Goal: Task Accomplishment & Management: Manage account settings

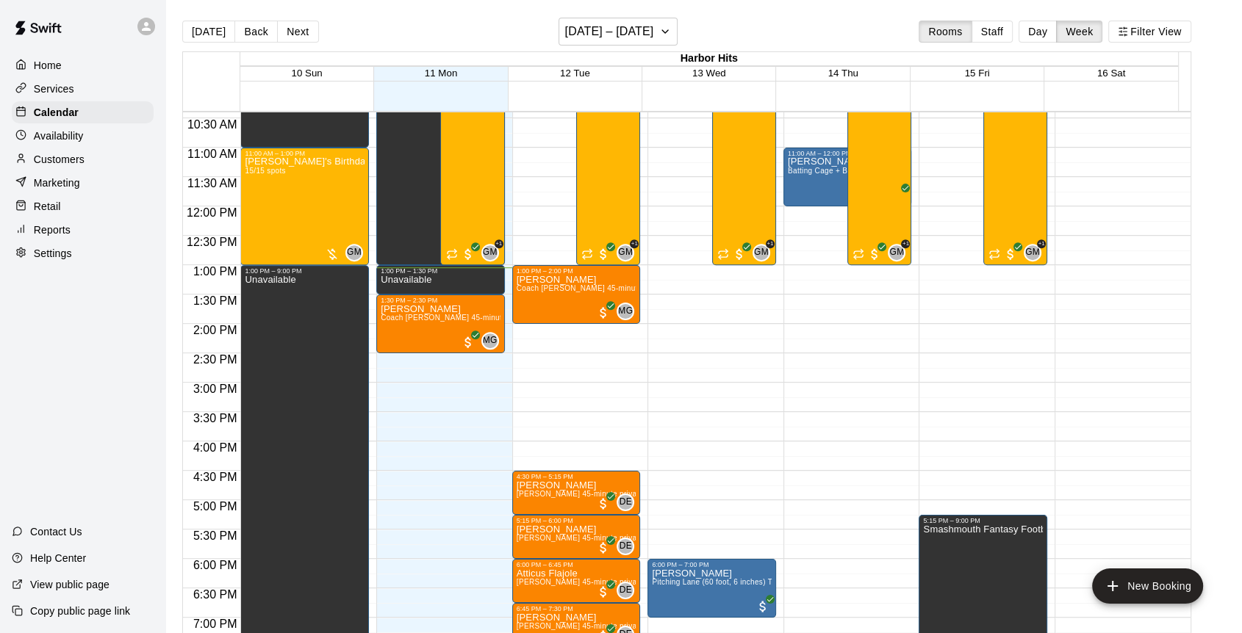
scroll to position [447, 0]
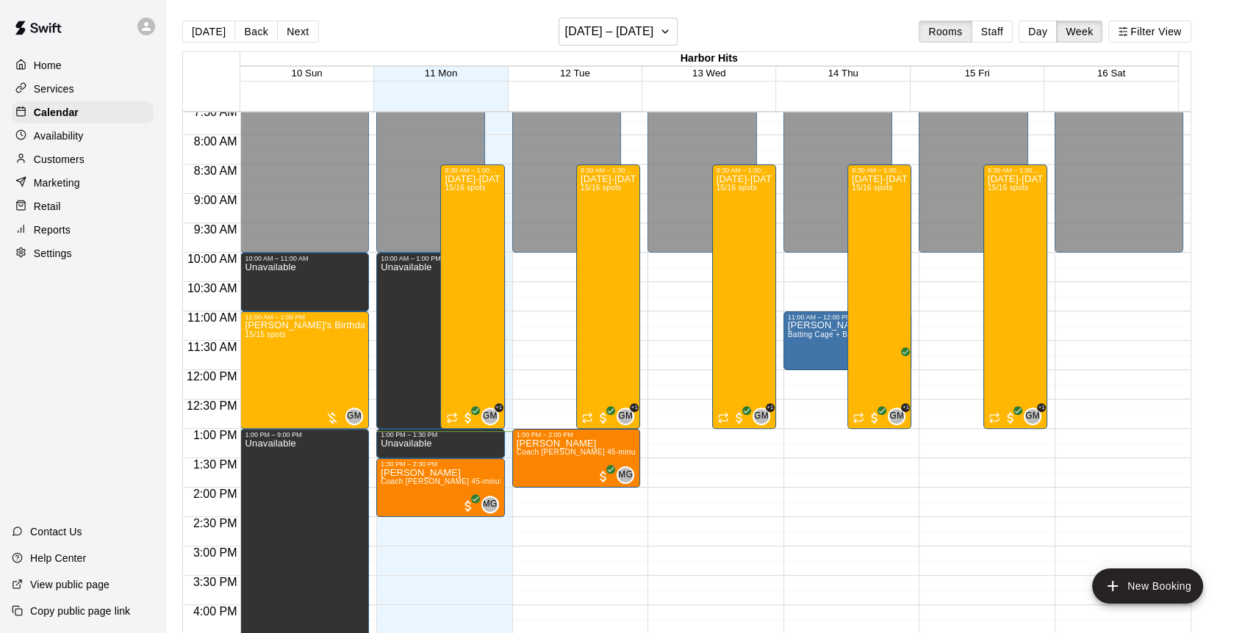
click at [58, 162] on p "Customers" at bounding box center [59, 159] width 51 height 15
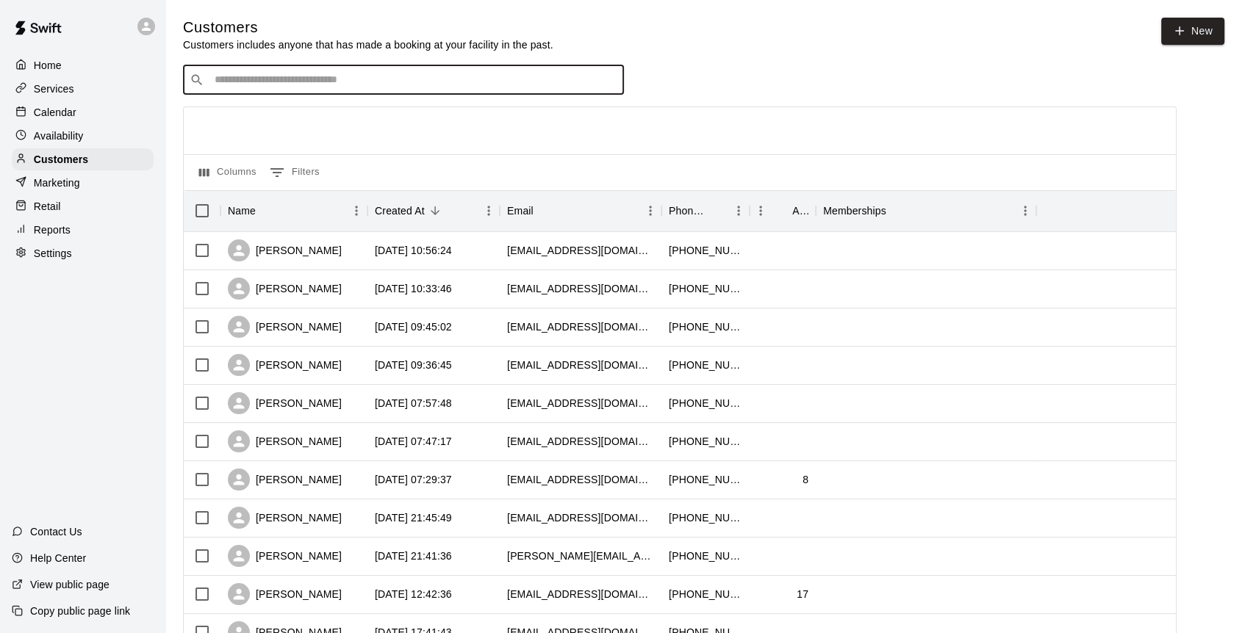
click at [301, 82] on input "Search customers by name or email" at bounding box center [413, 80] width 407 height 15
type input "******"
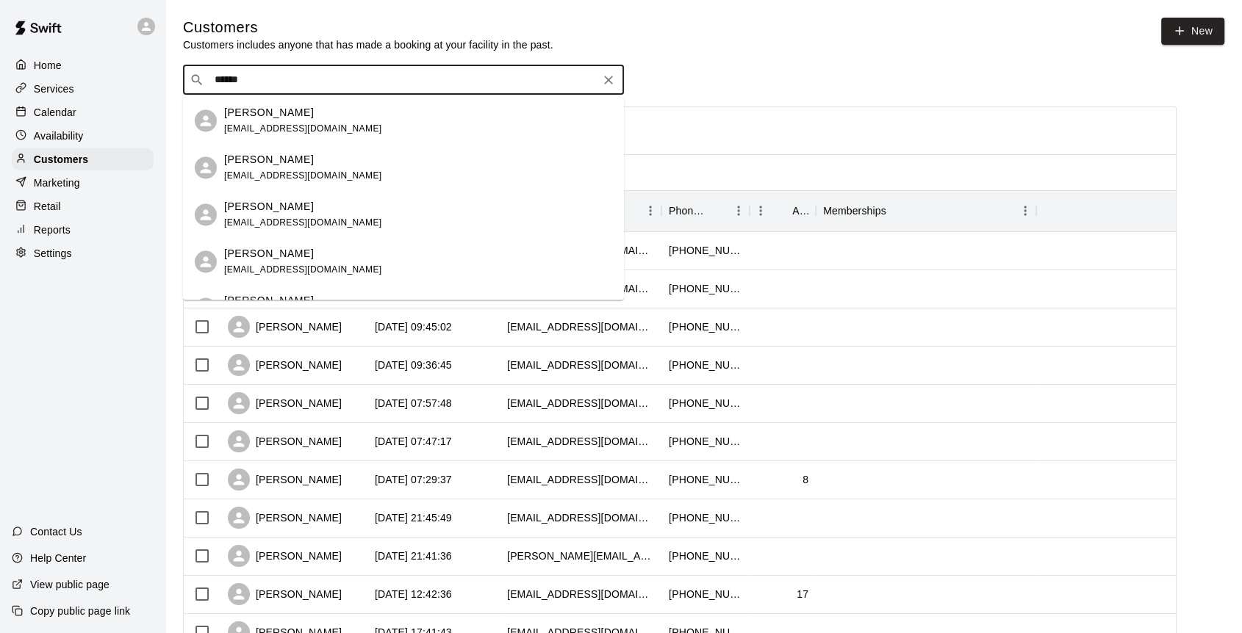
click at [273, 119] on p "Mike Powers" at bounding box center [269, 112] width 90 height 15
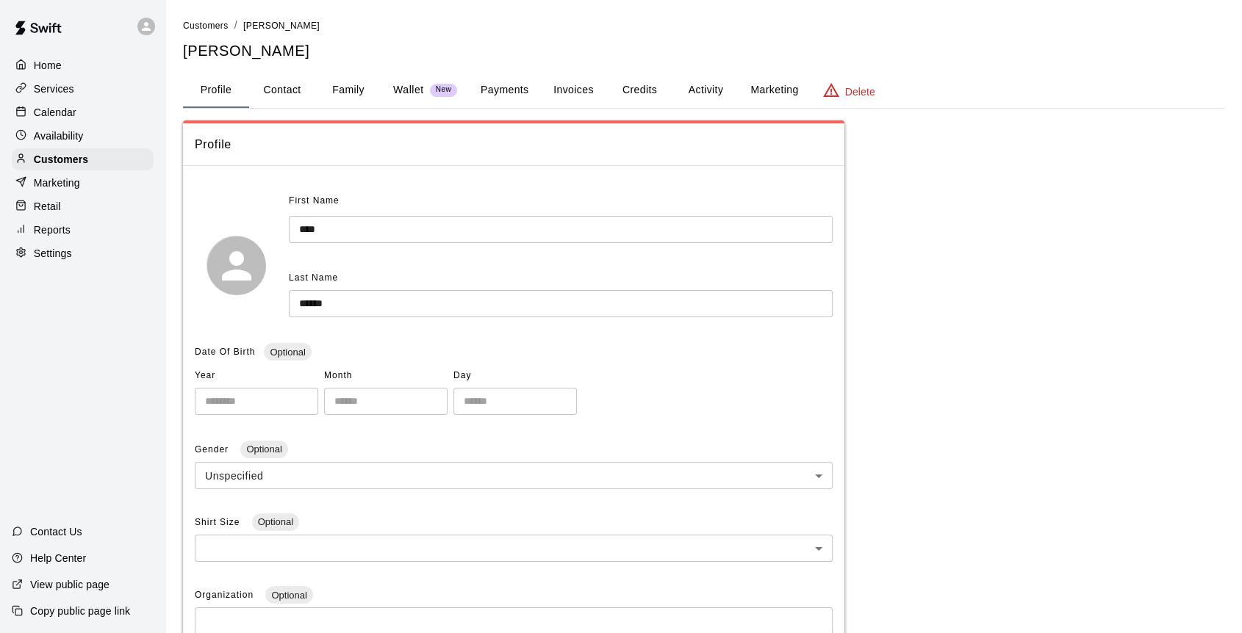
click at [265, 89] on button "Contact" at bounding box center [282, 90] width 66 height 35
select select "**"
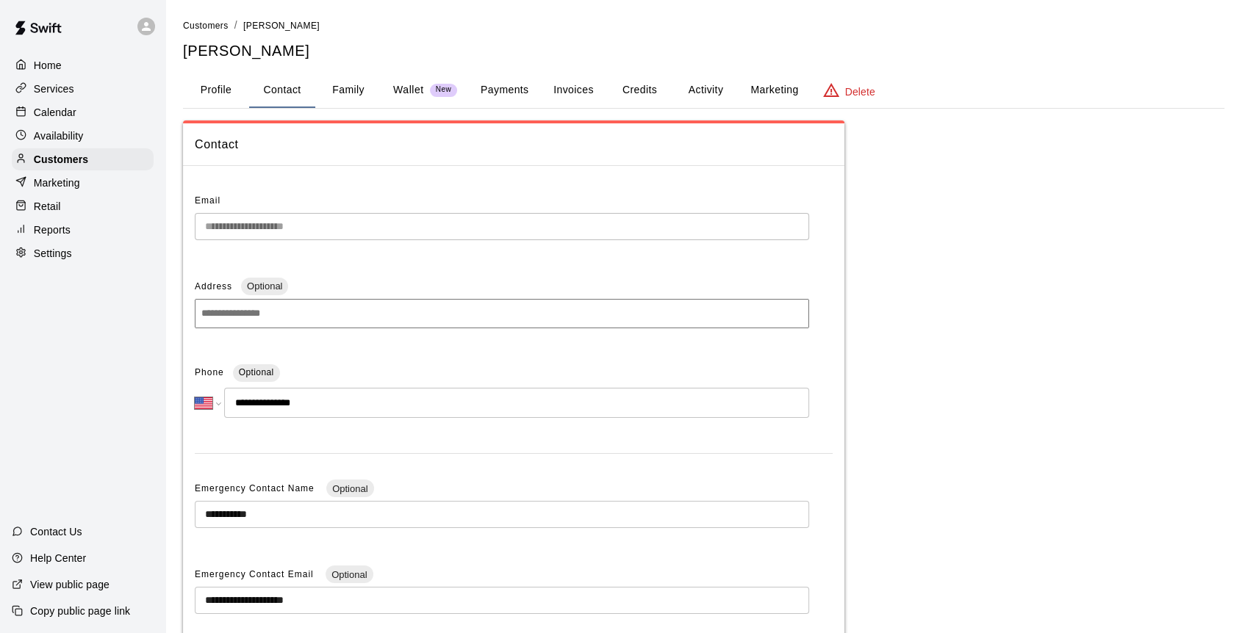
click at [212, 87] on button "Profile" at bounding box center [216, 90] width 66 height 35
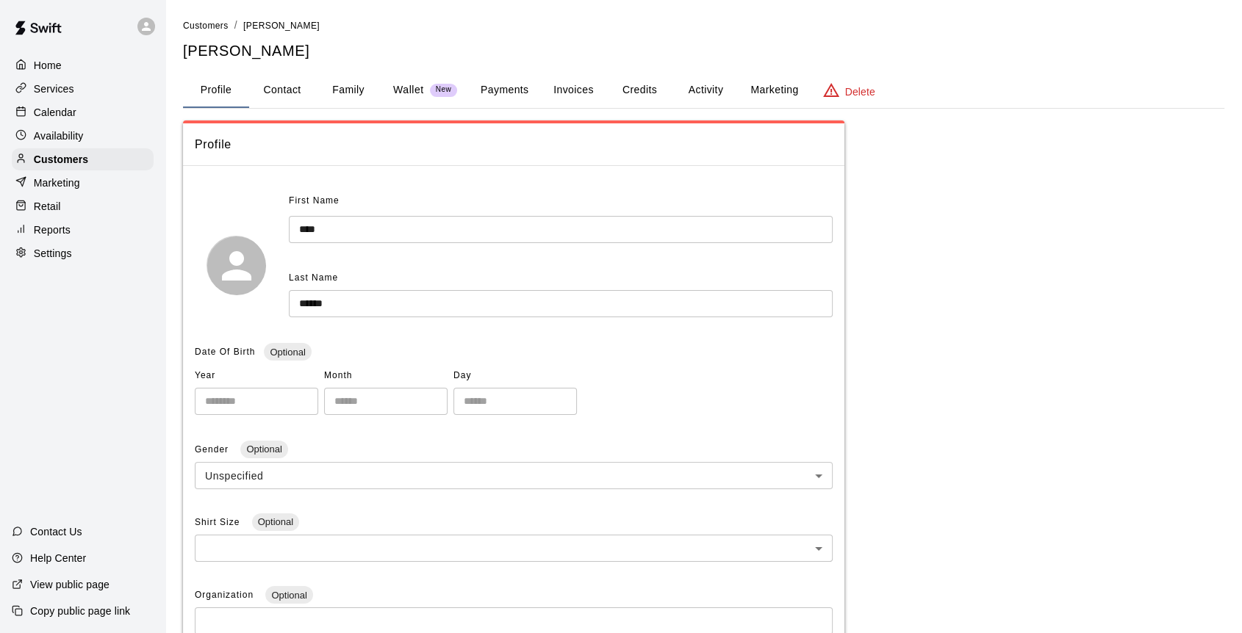
scroll to position [406, 0]
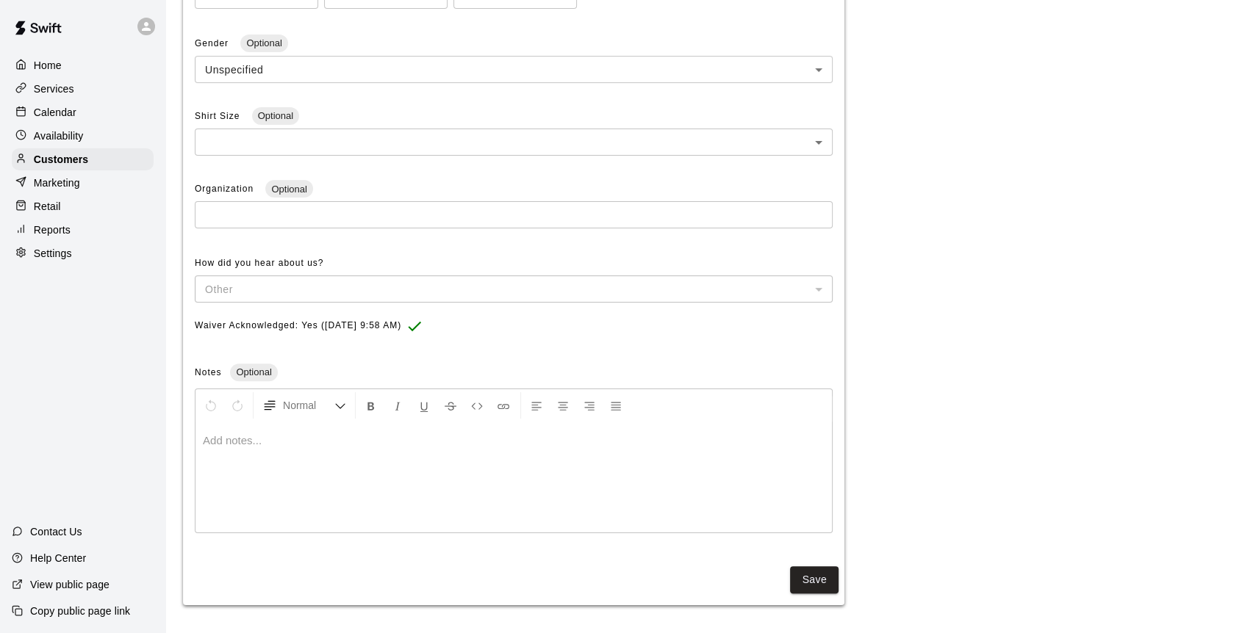
click at [255, 433] on p at bounding box center [514, 440] width 622 height 15
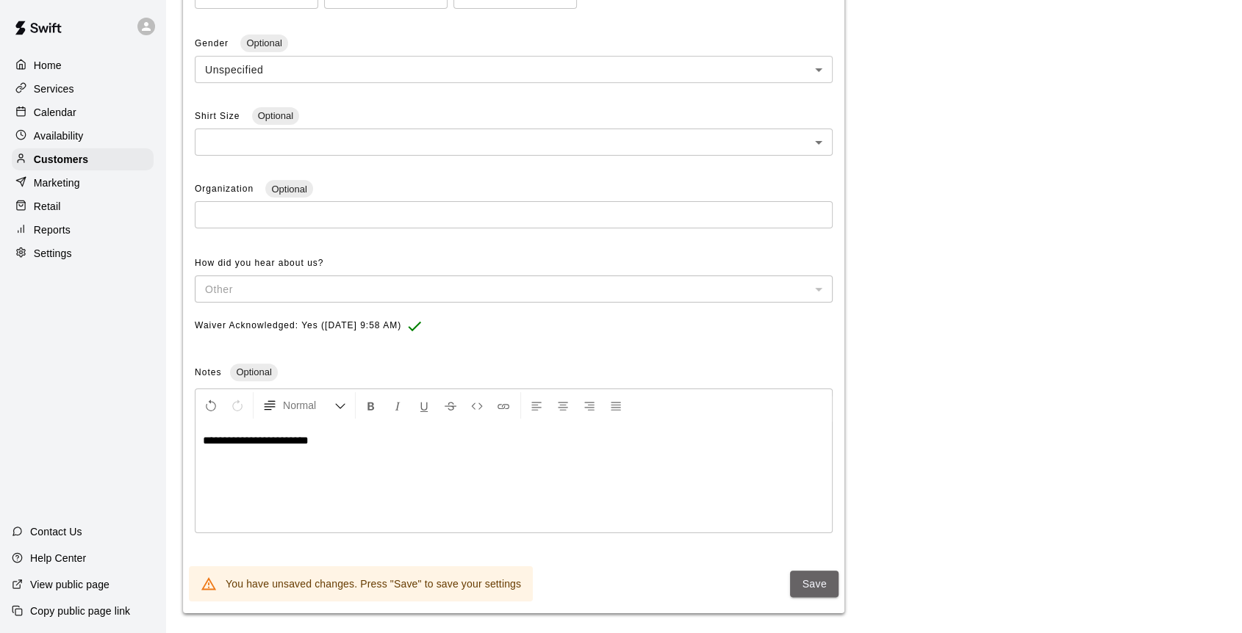
click at [806, 578] on button "Save" at bounding box center [814, 584] width 48 height 27
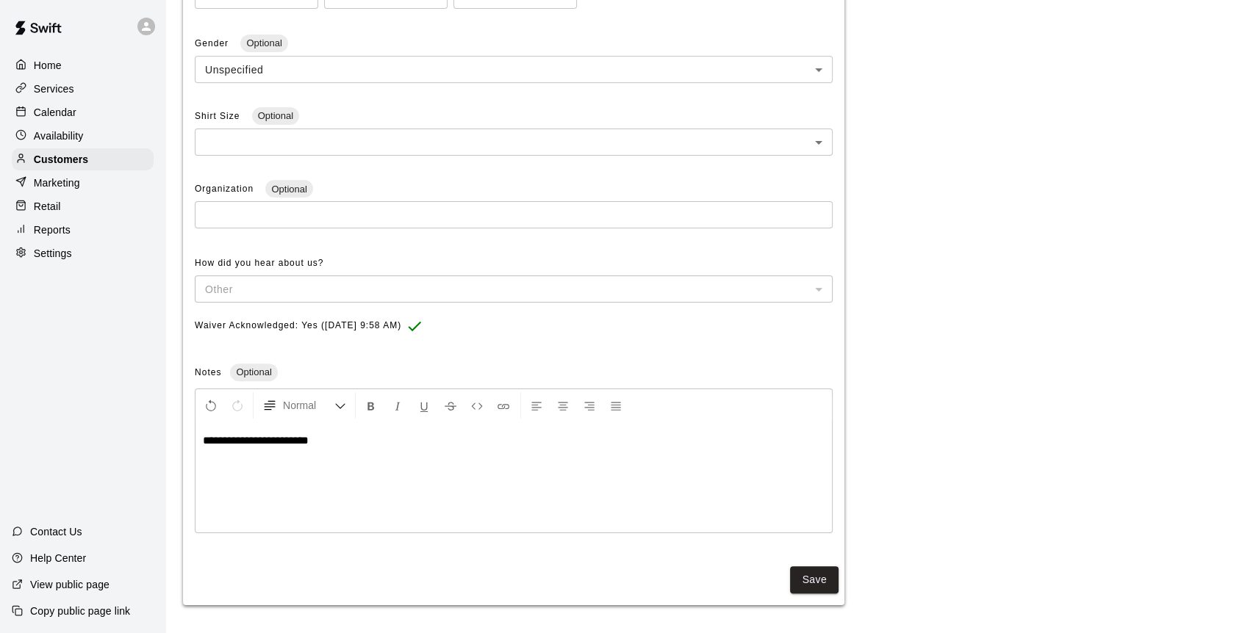
click at [57, 117] on p "Calendar" at bounding box center [55, 112] width 43 height 15
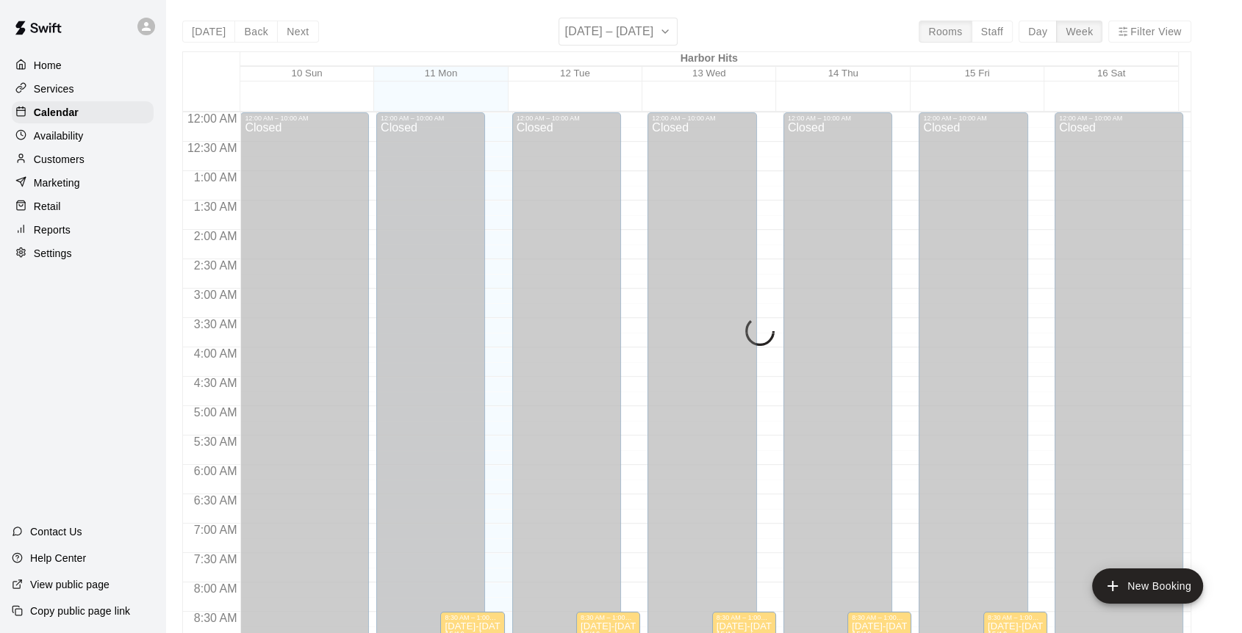
scroll to position [768, 0]
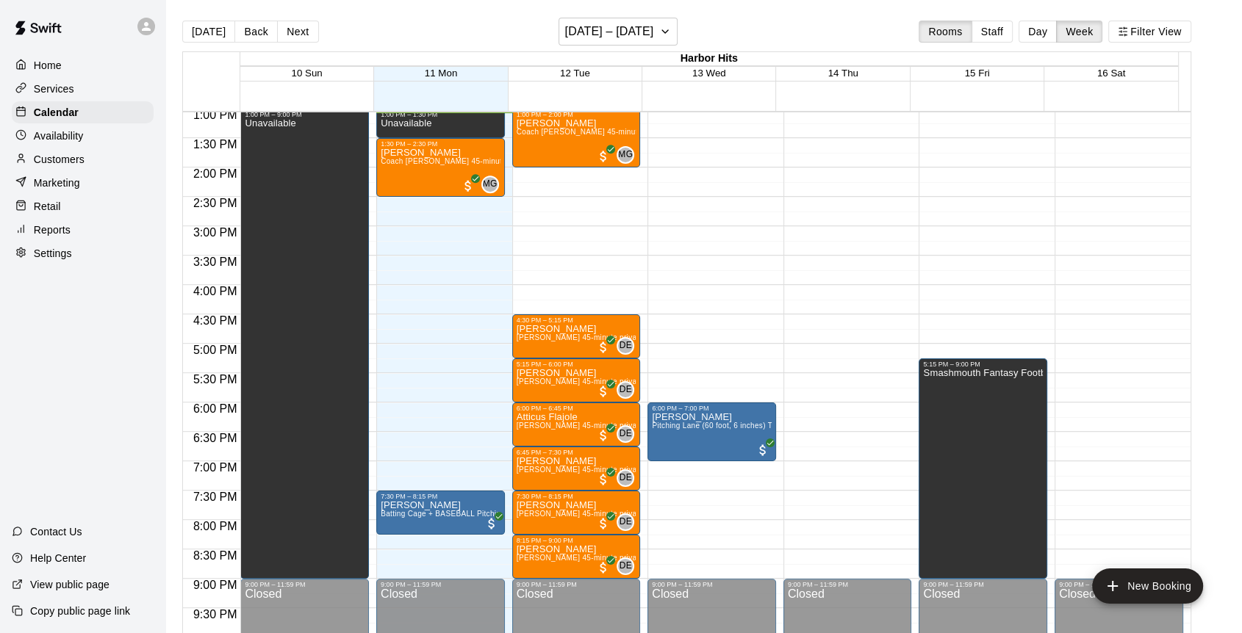
click at [1048, 31] on button "Day" at bounding box center [1037, 32] width 38 height 22
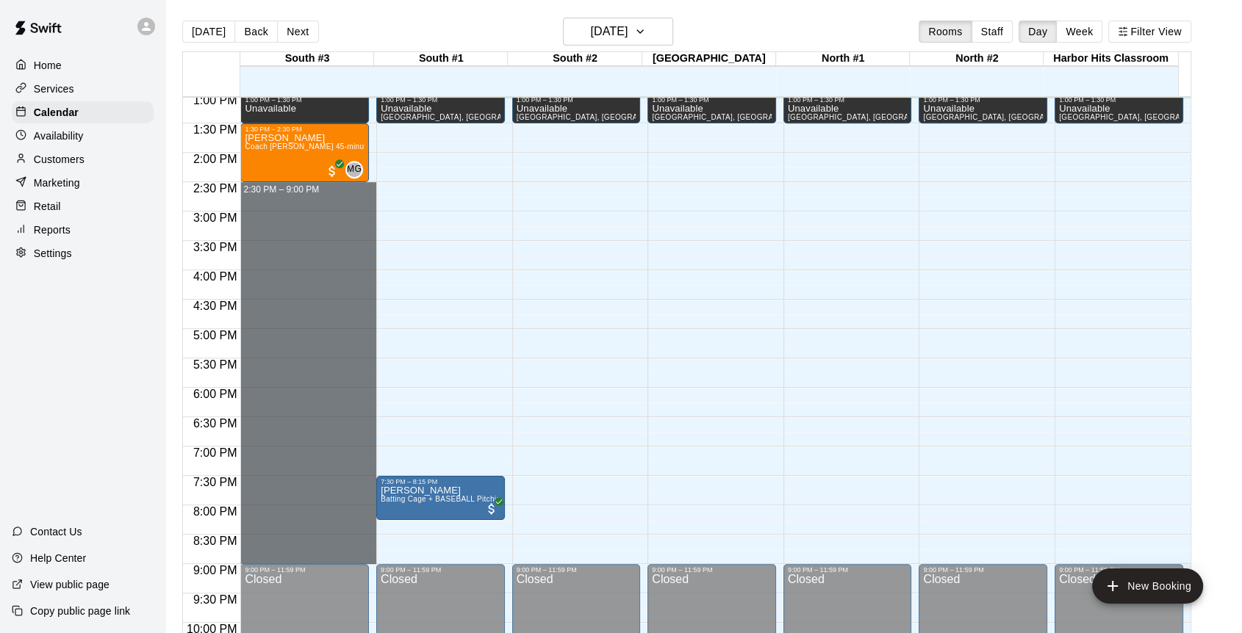
drag, startPoint x: 282, startPoint y: 188, endPoint x: 289, endPoint y: 556, distance: 368.2
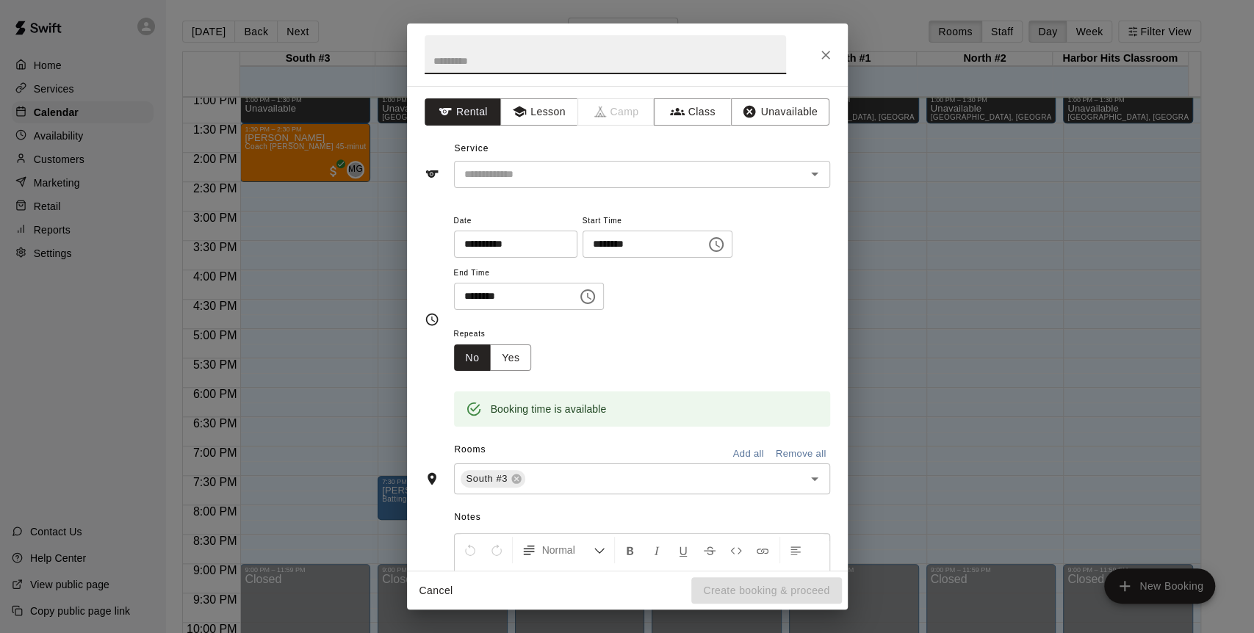
click at [758, 111] on button "Unavailable" at bounding box center [780, 111] width 98 height 27
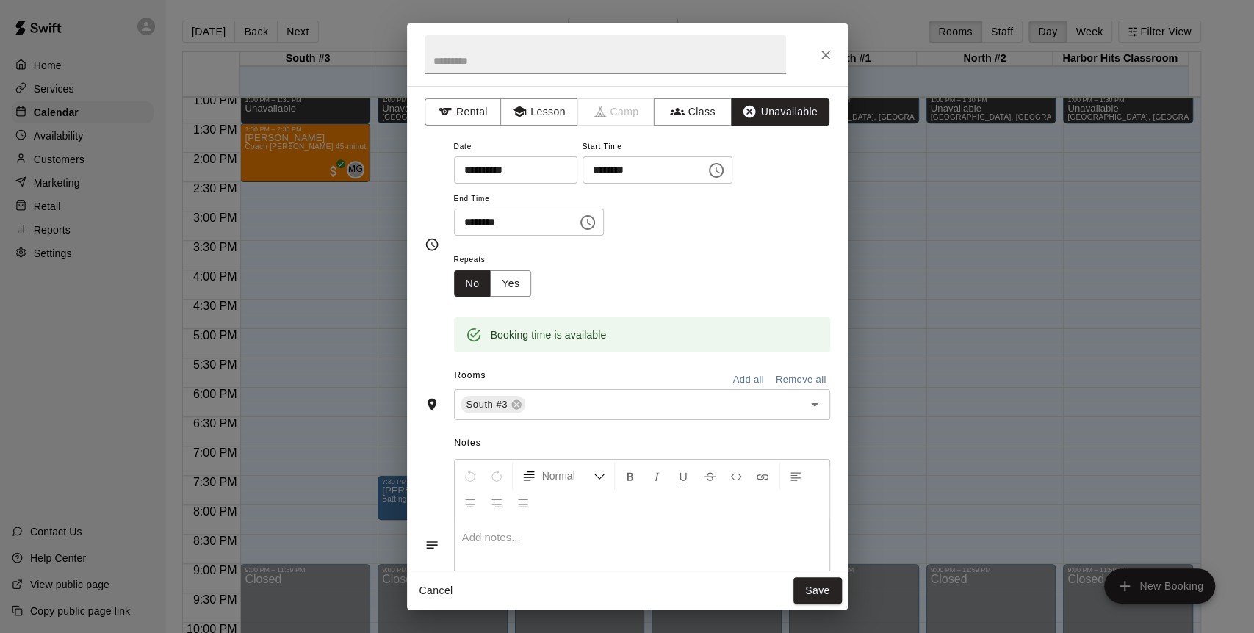
click at [557, 401] on input "text" at bounding box center [655, 405] width 254 height 18
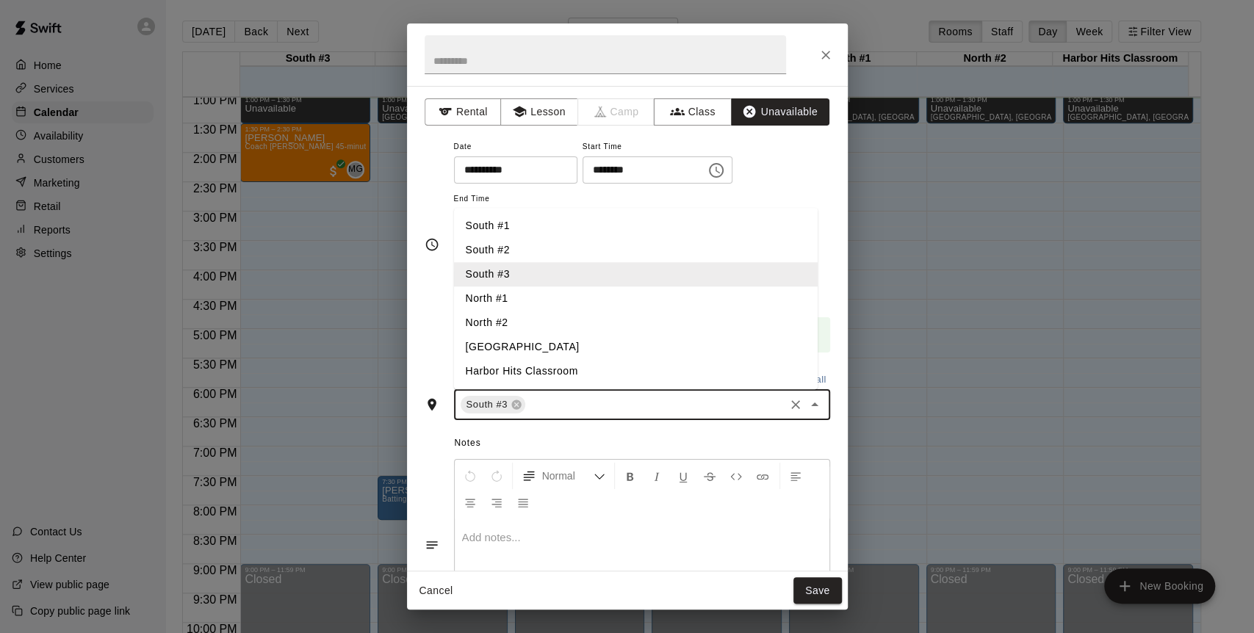
click at [500, 251] on li "South #2" at bounding box center [636, 250] width 364 height 24
click at [510, 345] on li "[GEOGRAPHIC_DATA]" at bounding box center [636, 347] width 364 height 24
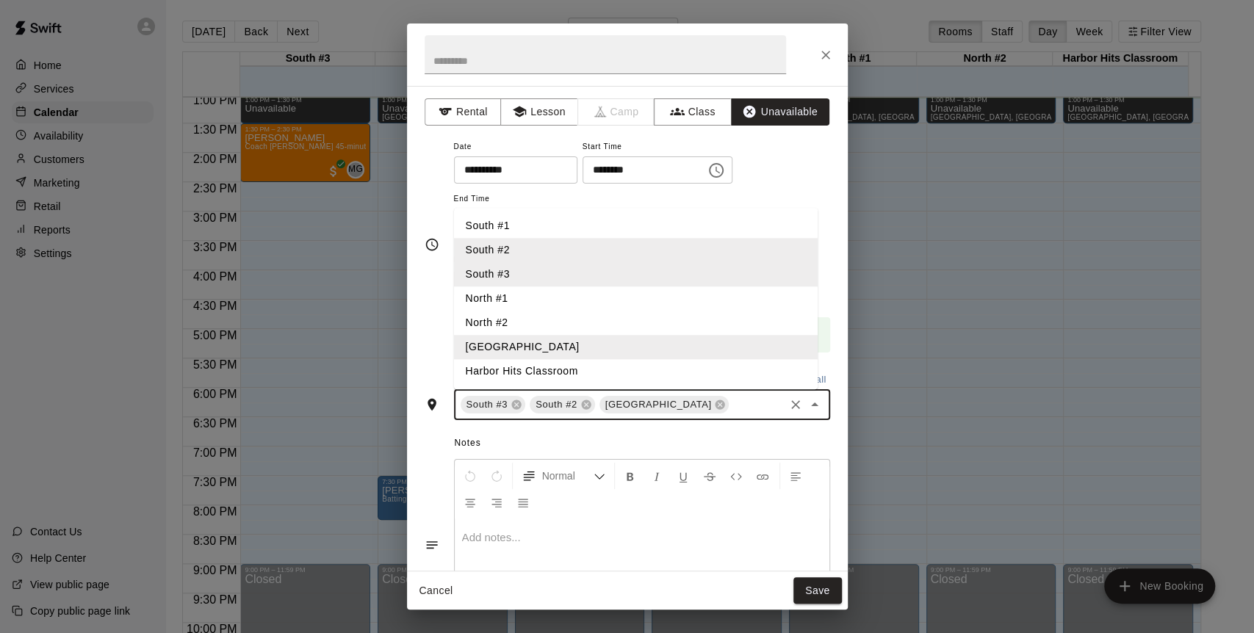
click at [497, 293] on li "North #1" at bounding box center [636, 299] width 364 height 24
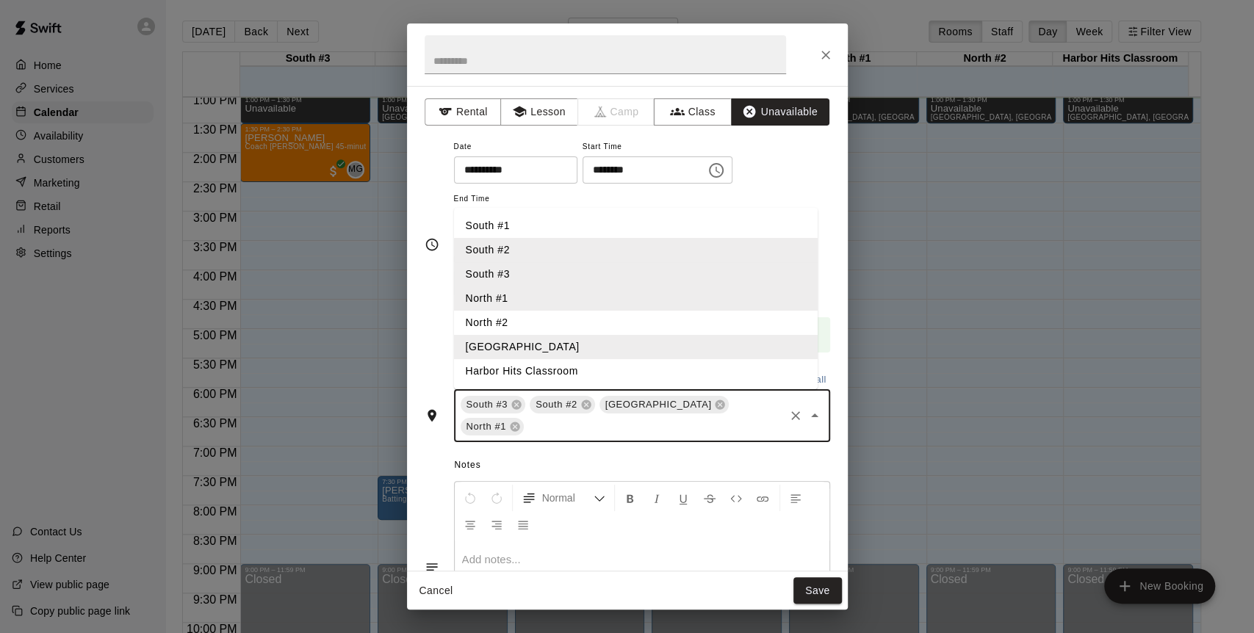
click at [500, 317] on li "North #2" at bounding box center [636, 323] width 364 height 24
click at [821, 600] on button "Save" at bounding box center [818, 590] width 48 height 27
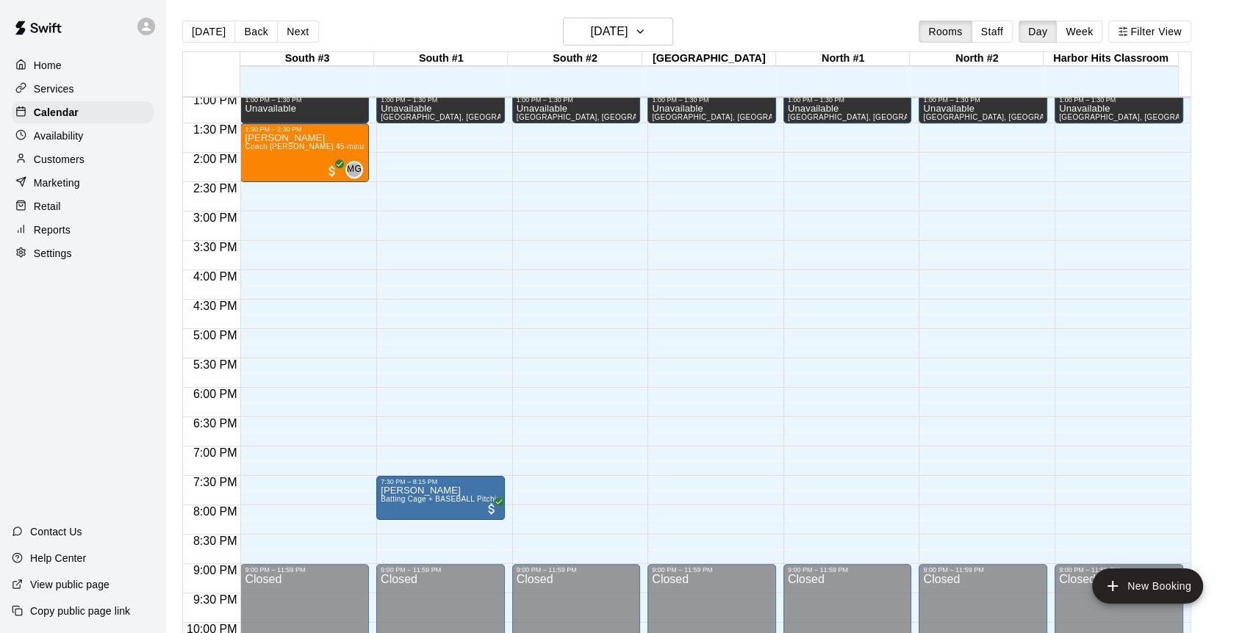
click at [278, 27] on button "Next" at bounding box center [297, 32] width 41 height 22
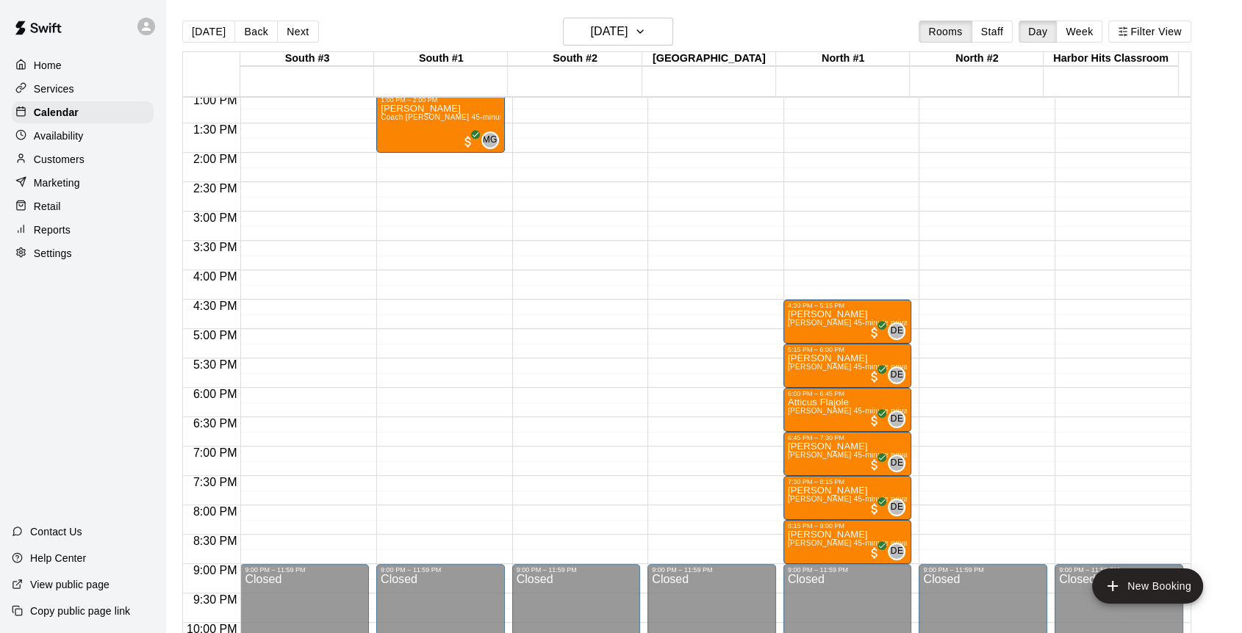
click at [259, 32] on button "Back" at bounding box center [255, 32] width 43 height 22
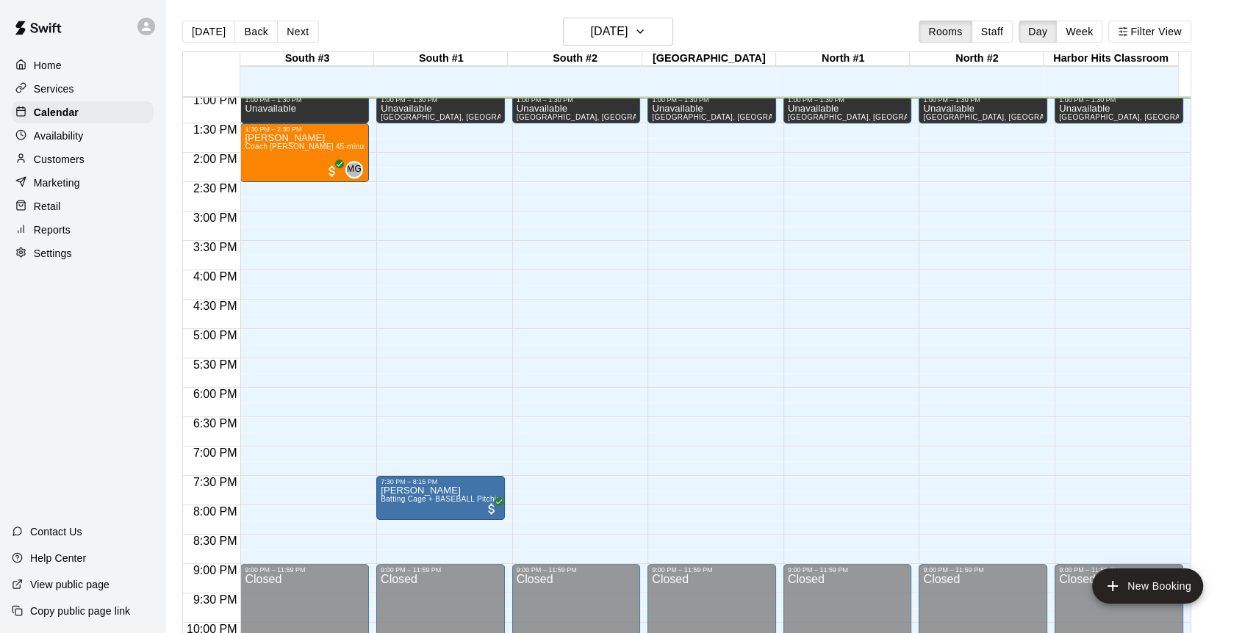
click at [201, 29] on button "[DATE]" at bounding box center [208, 32] width 53 height 22
click at [1087, 21] on button "Week" at bounding box center [1079, 32] width 46 height 22
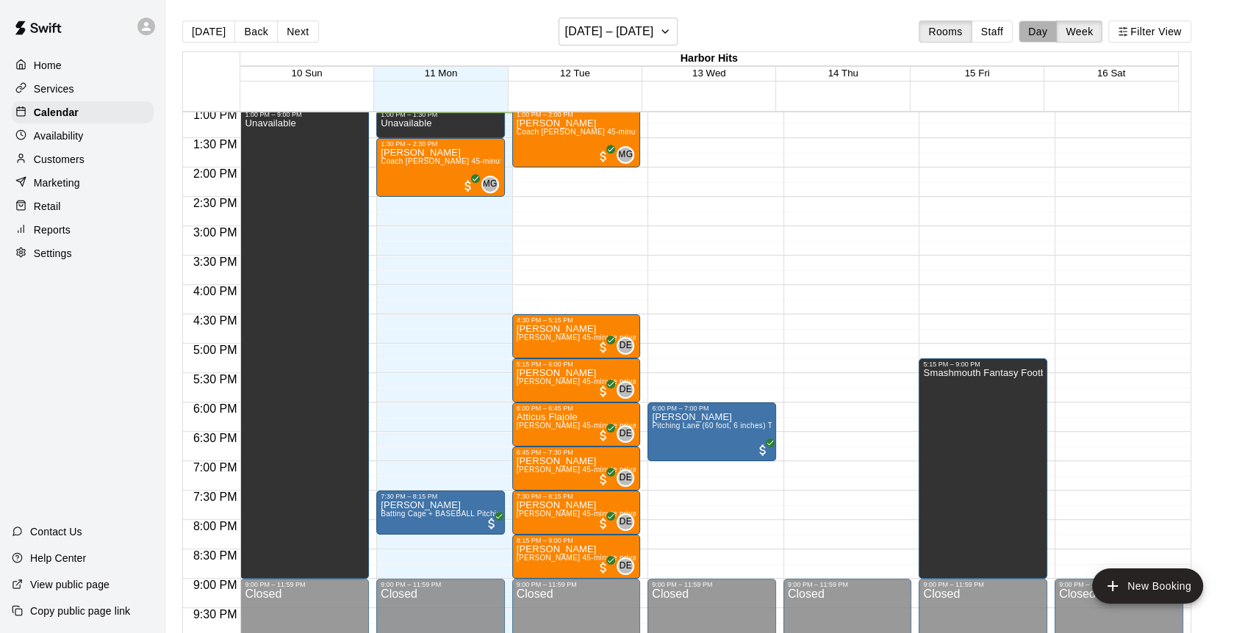
click at [1039, 28] on button "Day" at bounding box center [1037, 32] width 38 height 22
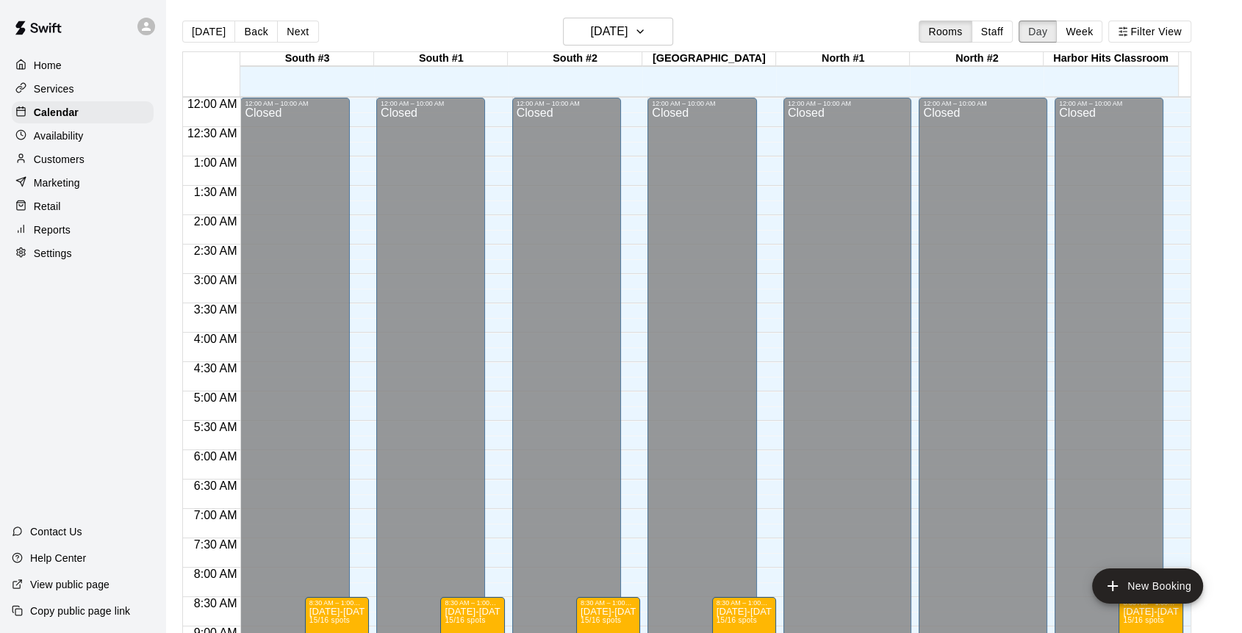
scroll to position [769, 0]
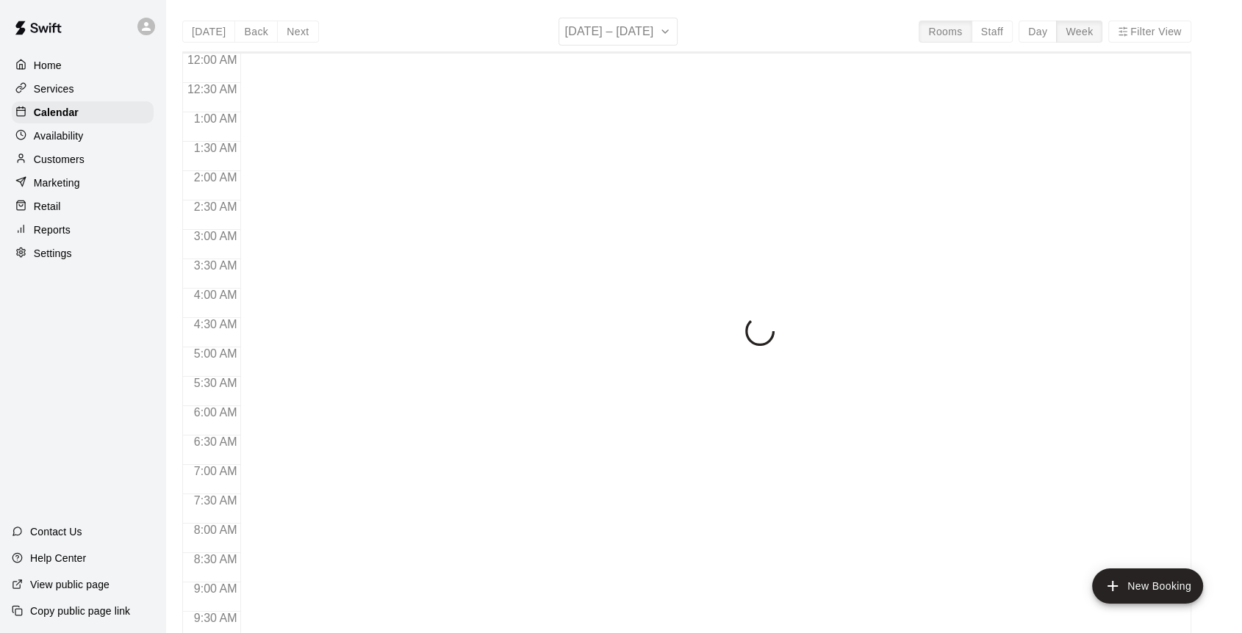
scroll to position [769, 0]
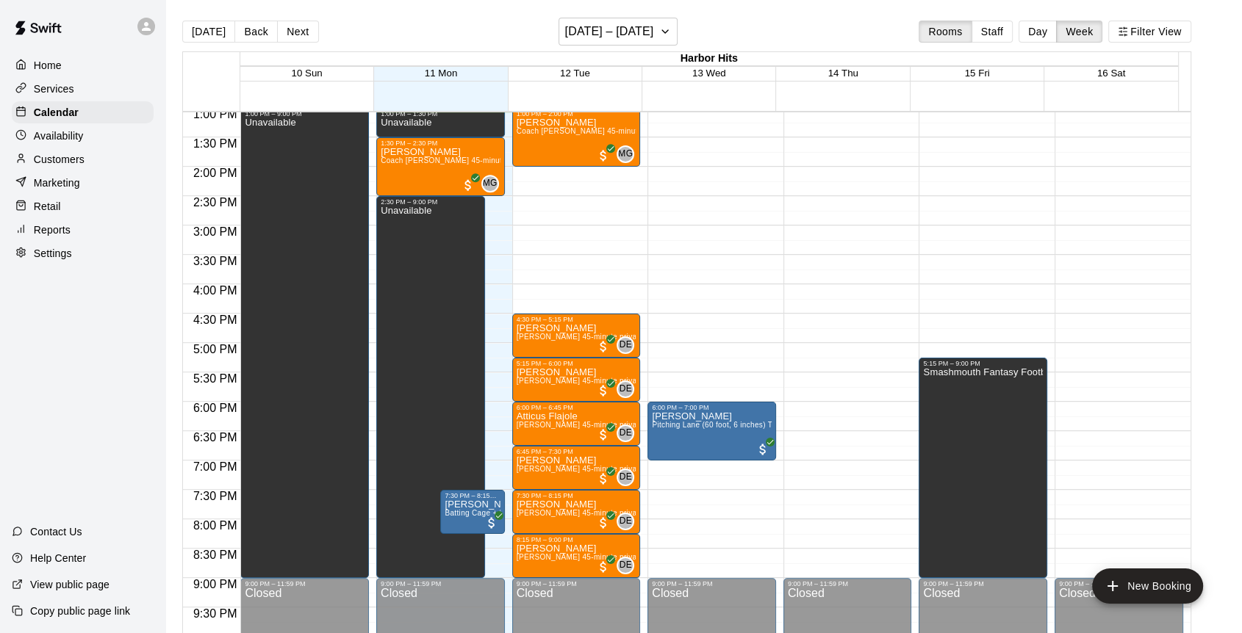
click at [1044, 31] on button "Day" at bounding box center [1037, 32] width 38 height 22
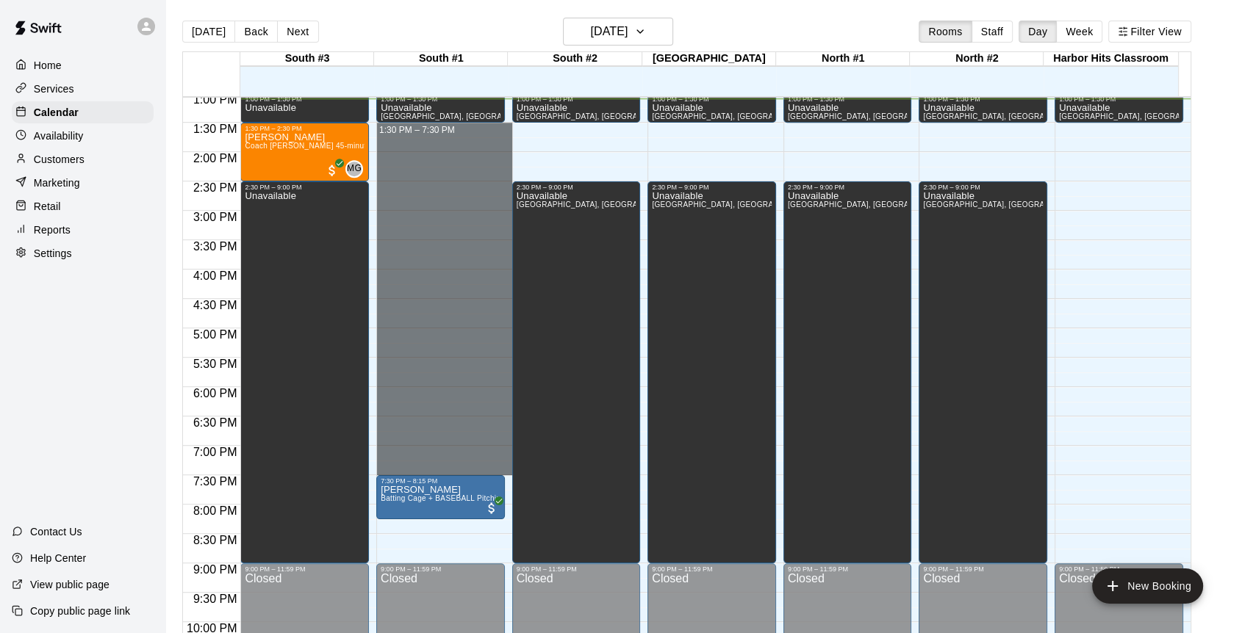
drag, startPoint x: 426, startPoint y: 127, endPoint x: 442, endPoint y: 466, distance: 339.1
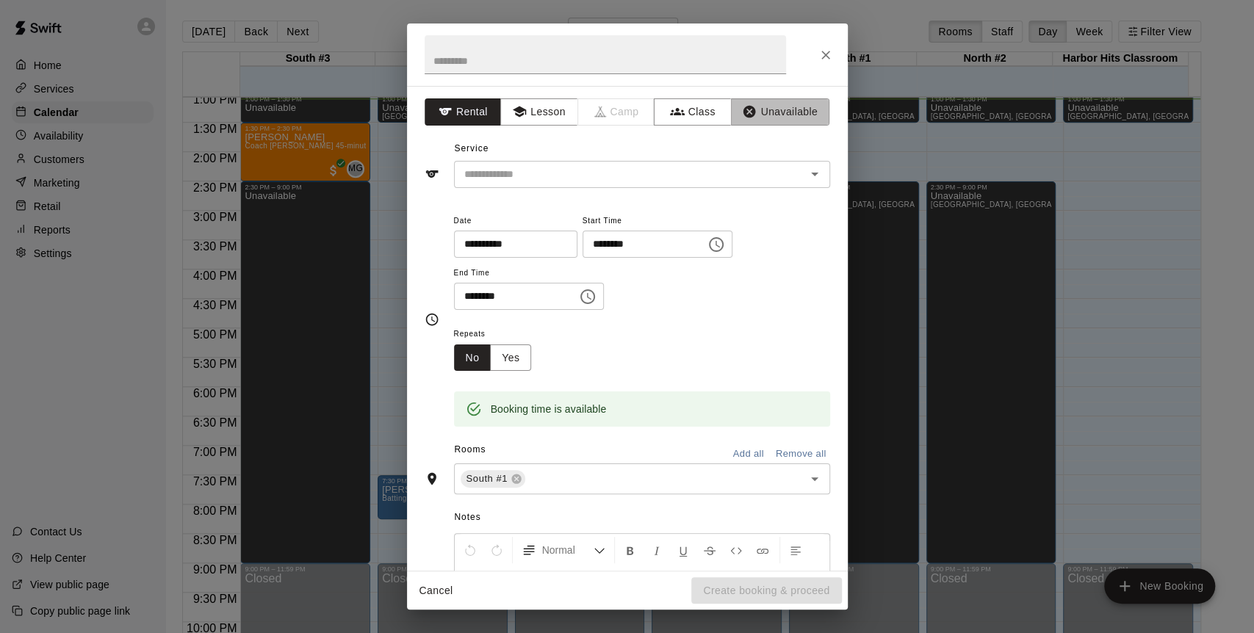
click at [782, 107] on button "Unavailable" at bounding box center [780, 111] width 98 height 27
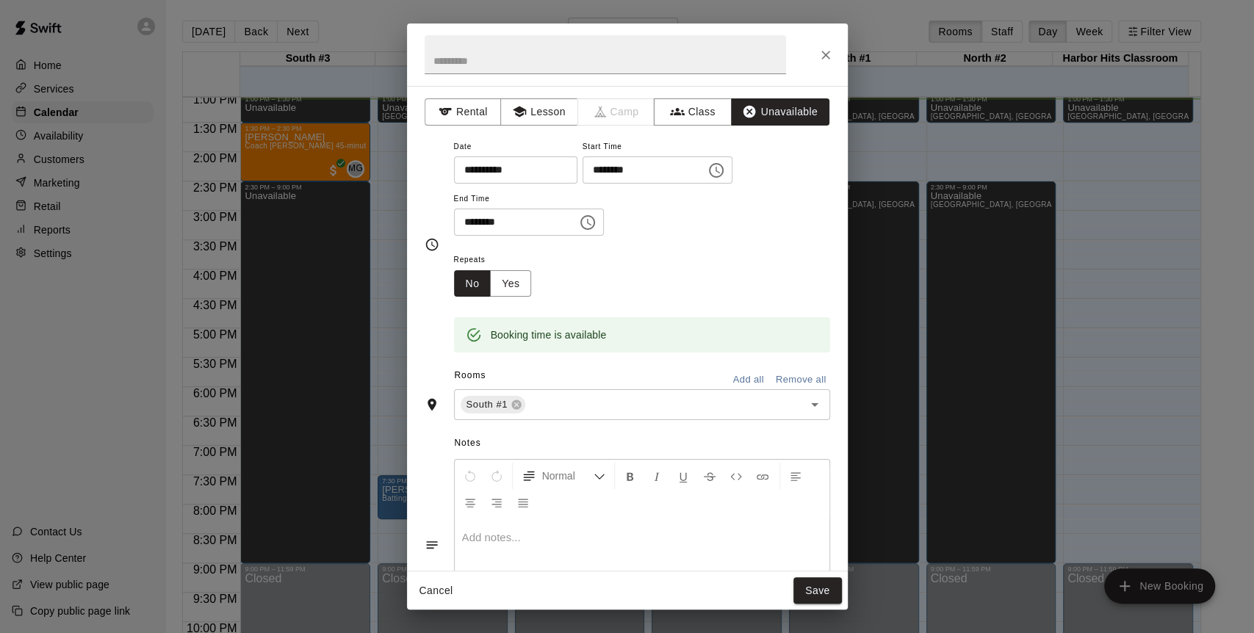
click at [826, 599] on button "Save" at bounding box center [818, 590] width 48 height 27
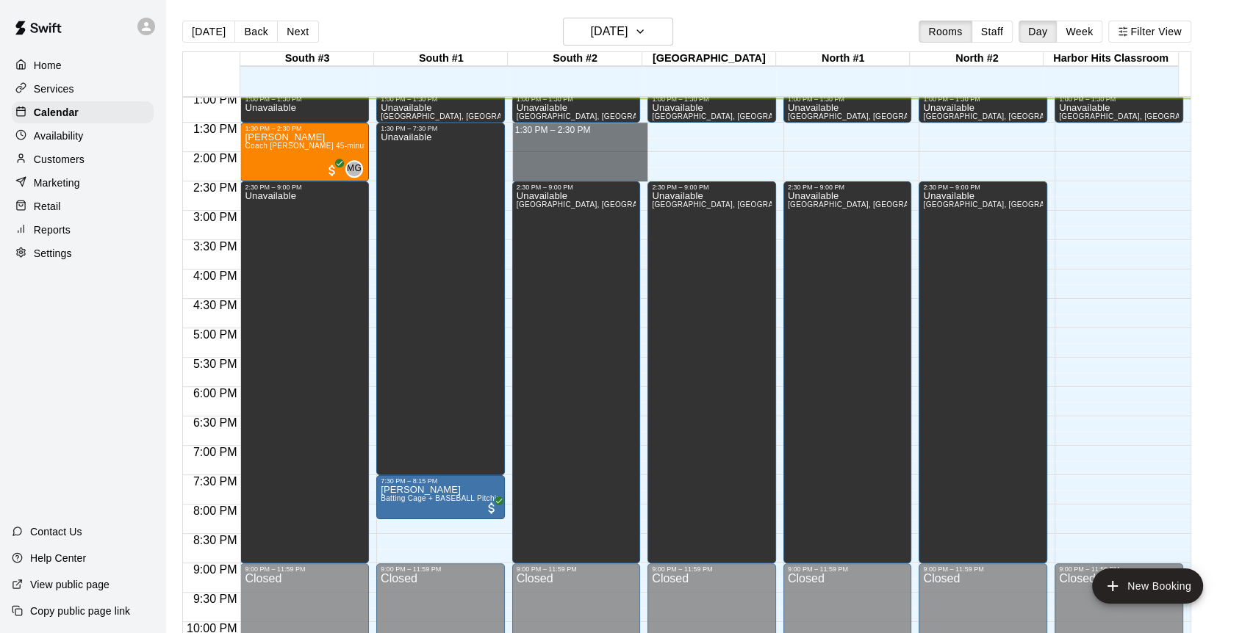
drag, startPoint x: 550, startPoint y: 126, endPoint x: 550, endPoint y: 174, distance: 47.8
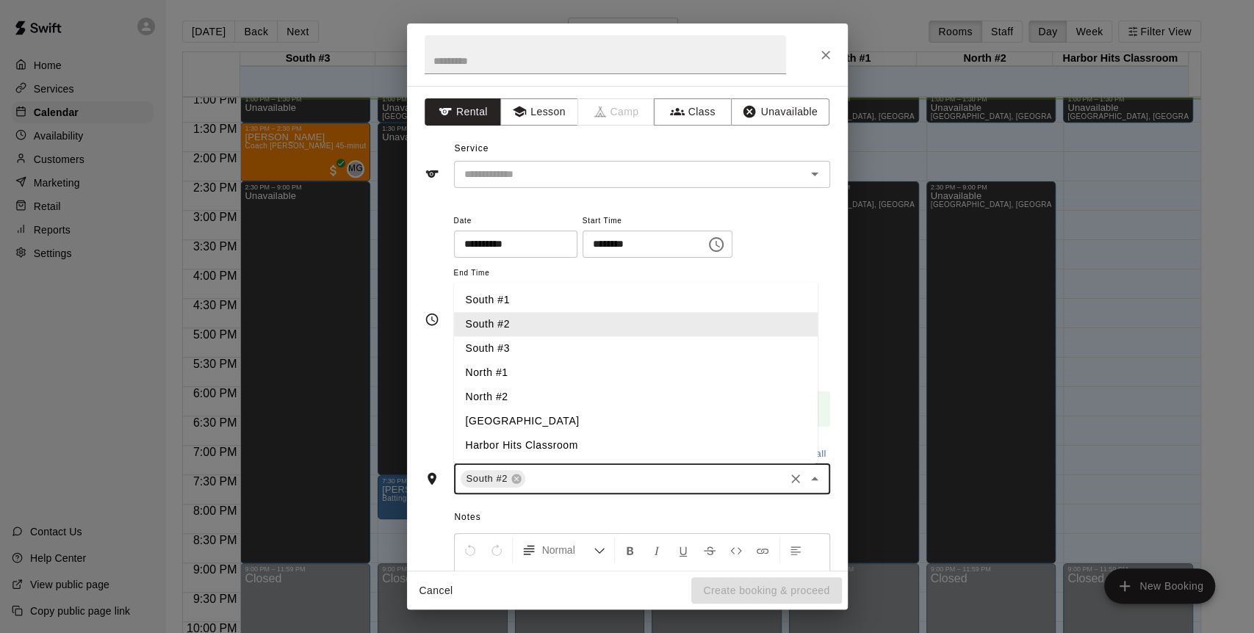
click at [536, 475] on input "text" at bounding box center [655, 479] width 254 height 18
click at [509, 419] on li "[GEOGRAPHIC_DATA]" at bounding box center [636, 422] width 364 height 24
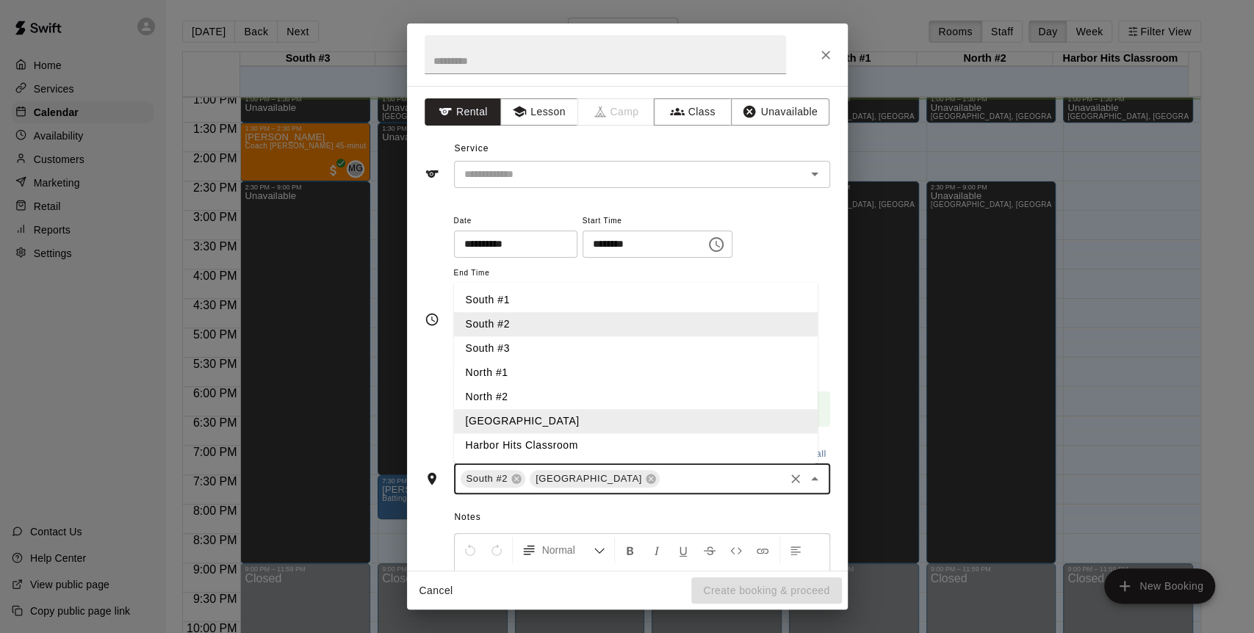
click at [509, 400] on li "North #2" at bounding box center [636, 398] width 364 height 24
click at [512, 372] on li "North #1" at bounding box center [636, 373] width 364 height 24
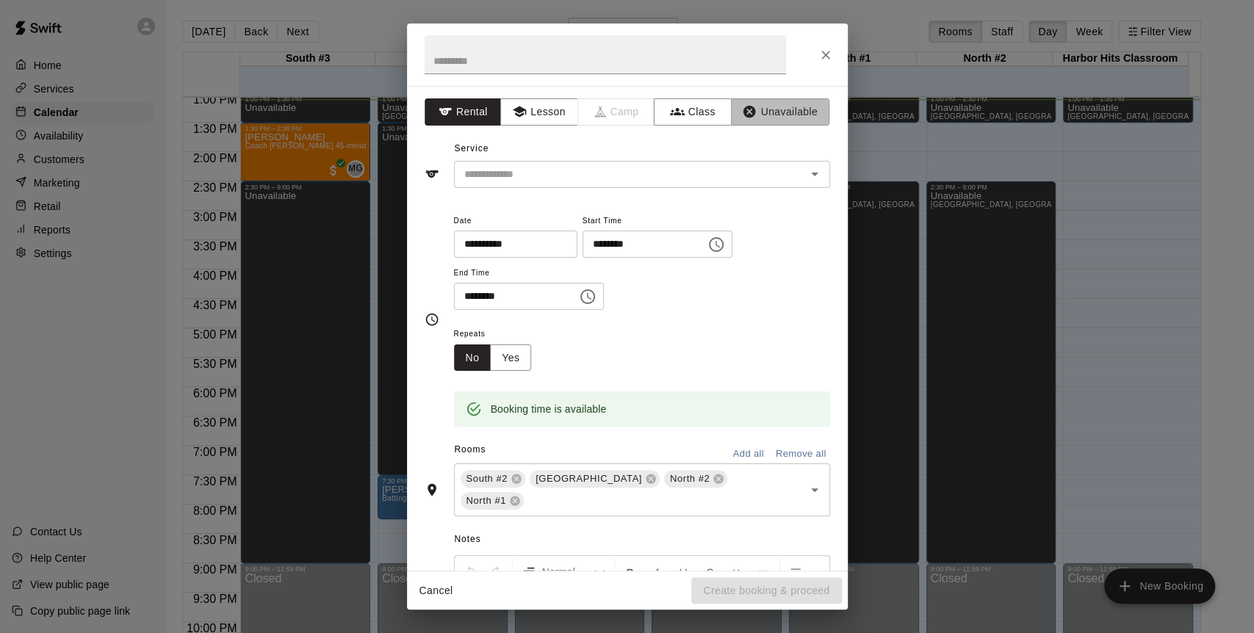
click at [771, 108] on button "Unavailable" at bounding box center [780, 111] width 98 height 27
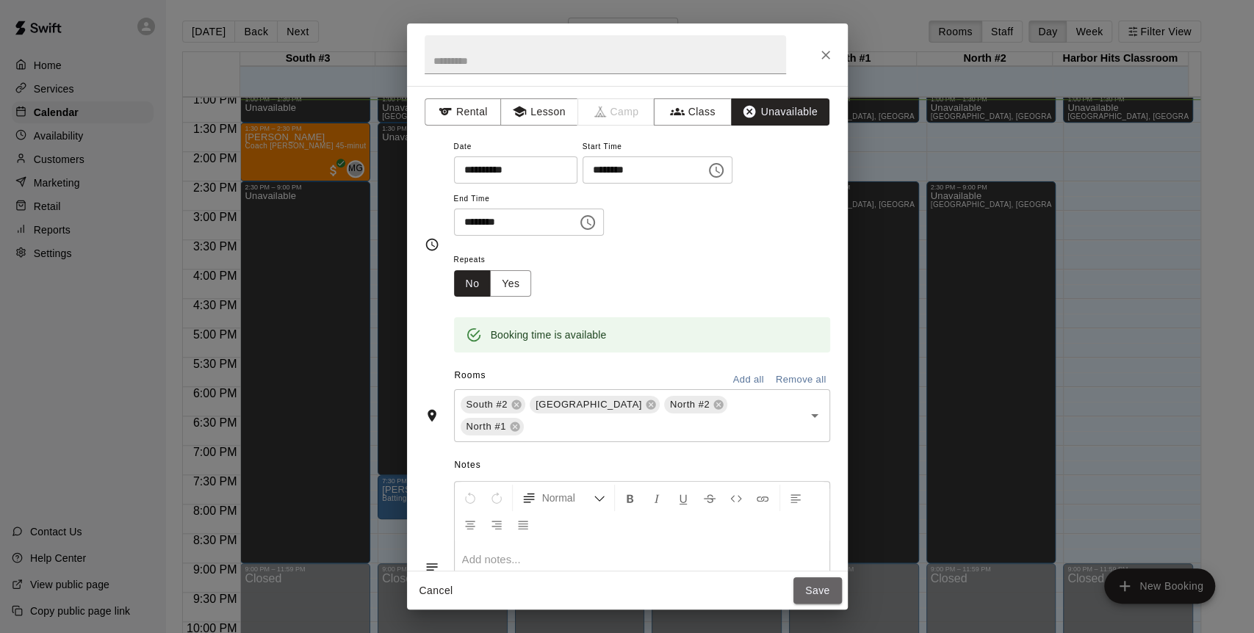
click at [813, 590] on button "Save" at bounding box center [818, 590] width 48 height 27
